Goal: Task Accomplishment & Management: Complete application form

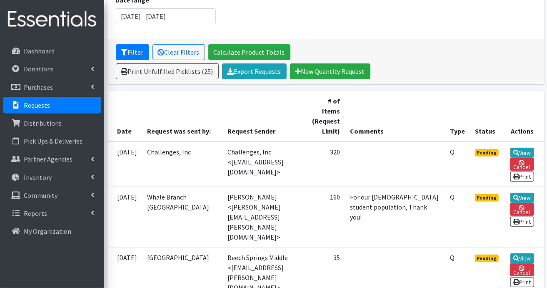
scroll to position [167, 0]
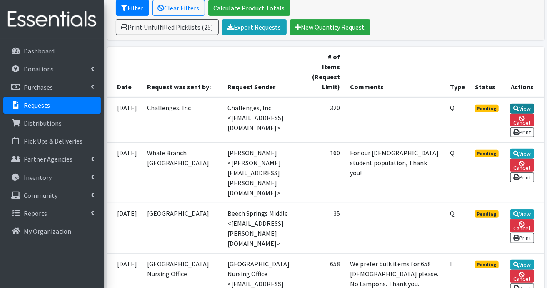
click at [519, 106] on icon at bounding box center [516, 108] width 6 height 6
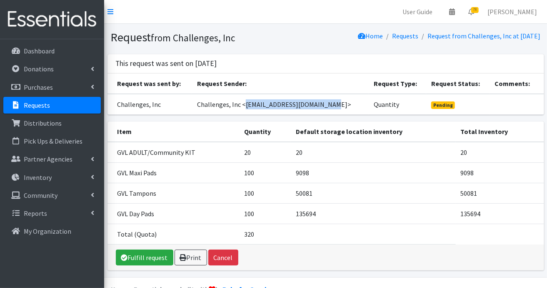
drag, startPoint x: 247, startPoint y: 104, endPoint x: 330, endPoint y: 107, distance: 83.0
click at [330, 107] on td "Challenges, Inc <[EMAIL_ADDRESS][DOMAIN_NAME]>" at bounding box center [280, 104] width 177 height 21
copy td "[PERSON_NAME][EMAIL_ADDRESS][DOMAIN_NAME]"
click at [155, 255] on link "Fulfill request" at bounding box center [145, 257] width 58 height 16
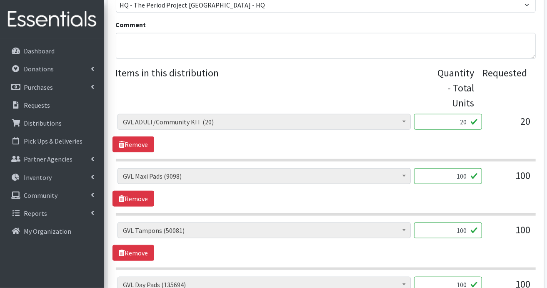
scroll to position [333, 0]
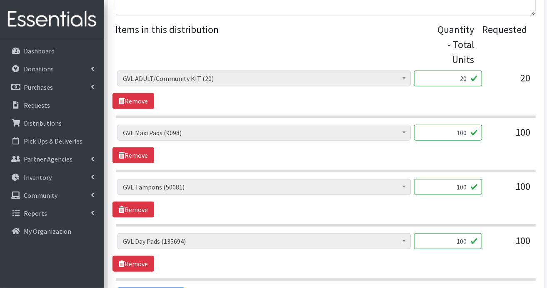
click at [467, 129] on input "100" at bounding box center [448, 133] width 68 height 16
type input "135"
click at [469, 186] on input "100" at bounding box center [448, 187] width 68 height 16
type input "1"
type input "96"
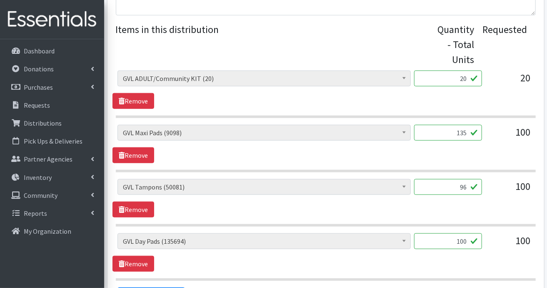
click at [469, 240] on input "100" at bounding box center [448, 241] width 68 height 16
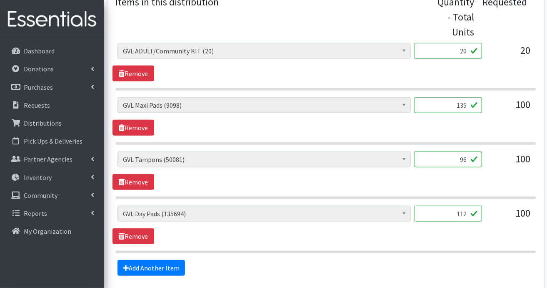
scroll to position [375, 0]
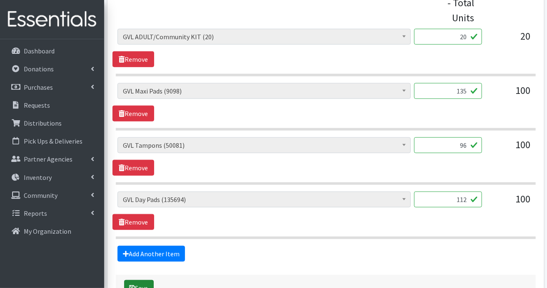
type input "112"
click at [140, 282] on button "Save" at bounding box center [139, 288] width 30 height 16
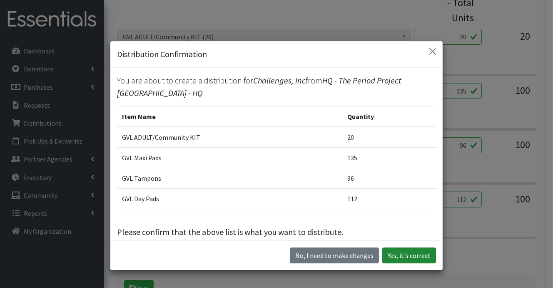
click at [410, 255] on button "Yes, it's correct" at bounding box center [410, 255] width 54 height 16
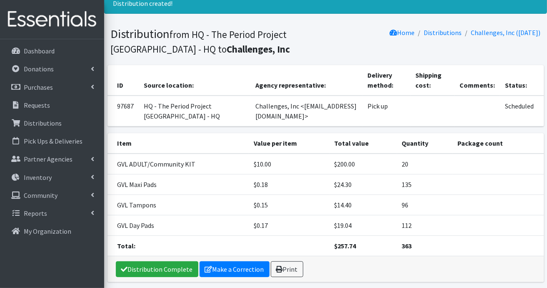
scroll to position [61, 0]
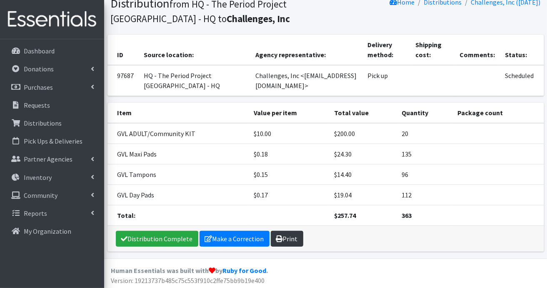
click at [286, 238] on link "Print" at bounding box center [287, 238] width 33 height 16
